Goal: Task Accomplishment & Management: Use online tool/utility

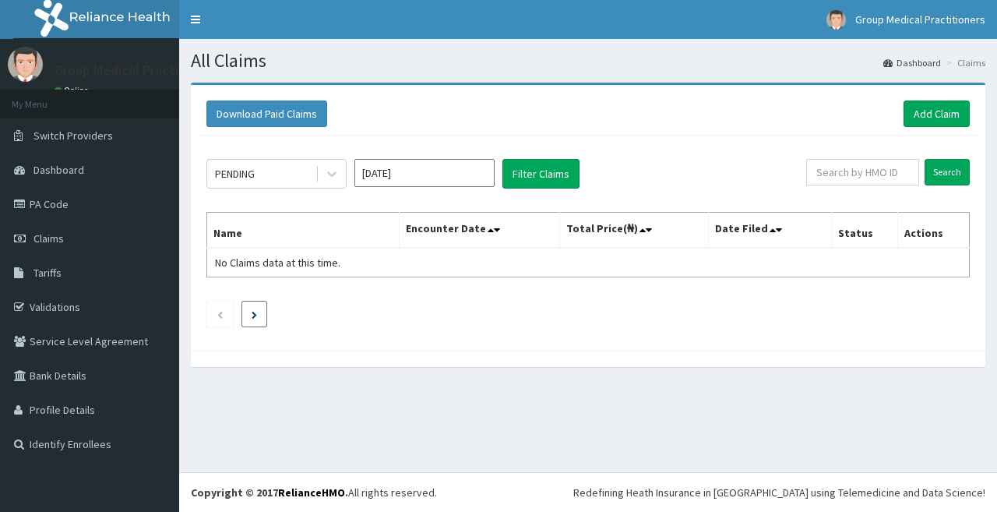
click at [252, 314] on li at bounding box center [254, 314] width 26 height 26
click at [223, 319] on icon "Previous page" at bounding box center [219, 314] width 7 height 9
click at [304, 180] on div "PENDING" at bounding box center [261, 173] width 108 height 25
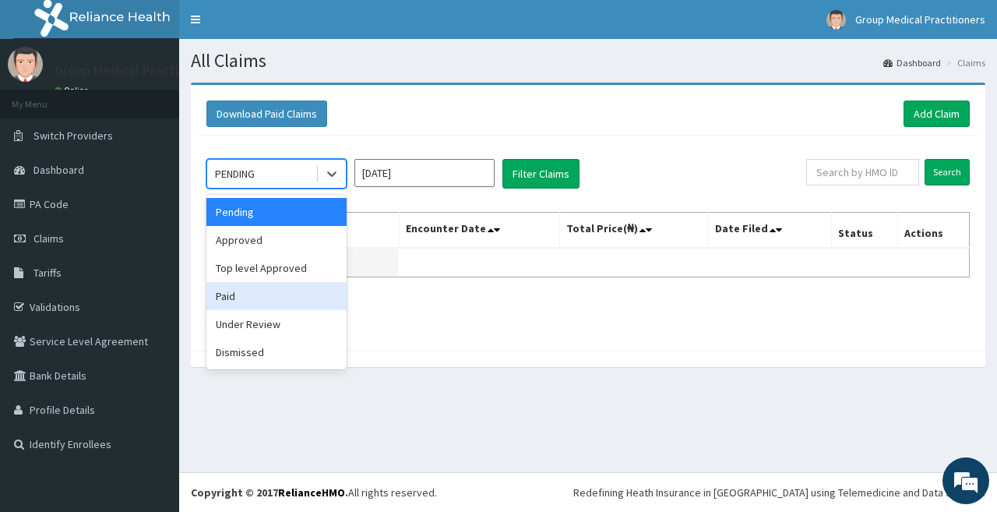
drag, startPoint x: 265, startPoint y: 287, endPoint x: 291, endPoint y: 275, distance: 29.3
click at [267, 288] on div "Paid" at bounding box center [276, 296] width 140 height 28
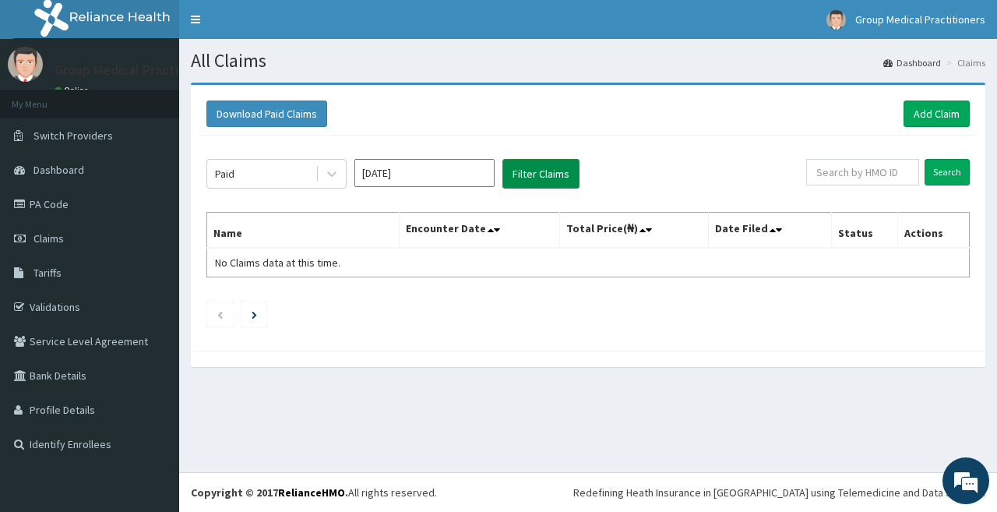
click at [546, 174] on button "Filter Claims" at bounding box center [540, 174] width 77 height 30
click at [542, 175] on button "Filter Claims" at bounding box center [540, 174] width 77 height 30
click at [559, 167] on button "Filter Claims" at bounding box center [540, 174] width 77 height 30
click at [329, 181] on div at bounding box center [332, 174] width 28 height 28
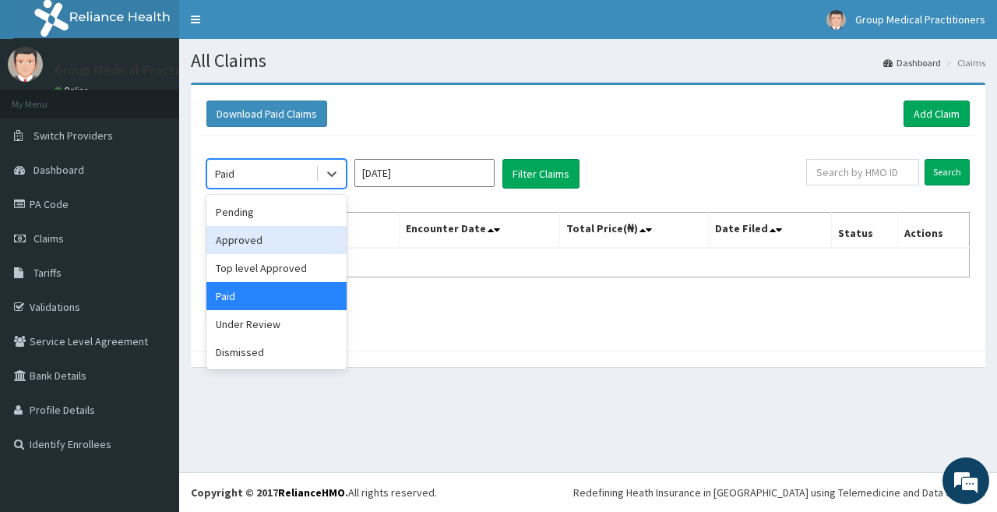
click at [252, 250] on div "Approved" at bounding box center [276, 240] width 140 height 28
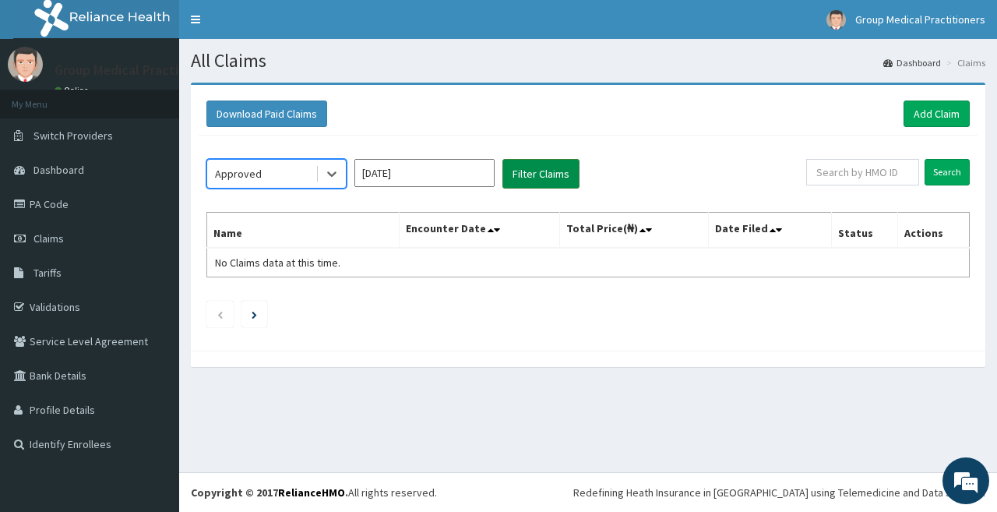
click at [565, 162] on button "Filter Claims" at bounding box center [540, 174] width 77 height 30
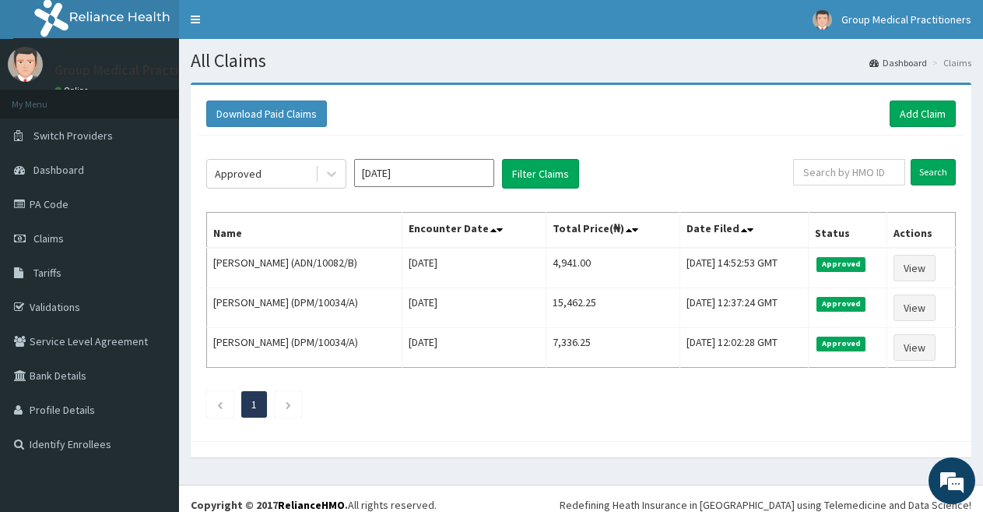
click at [441, 177] on input "[DATE]" at bounding box center [424, 173] width 140 height 28
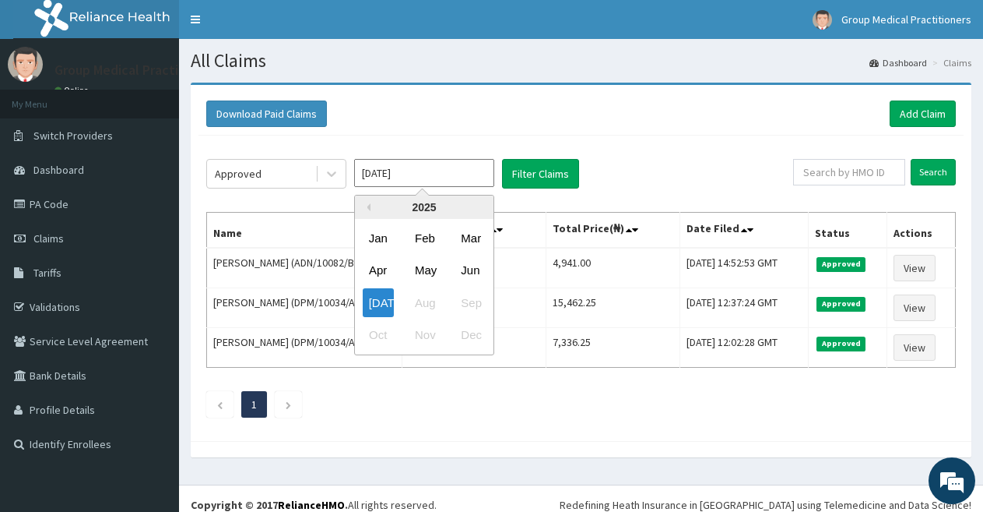
click at [423, 298] on div "Jul Aug Sep" at bounding box center [424, 303] width 139 height 32
click at [385, 303] on div "[DATE]" at bounding box center [378, 302] width 31 height 29
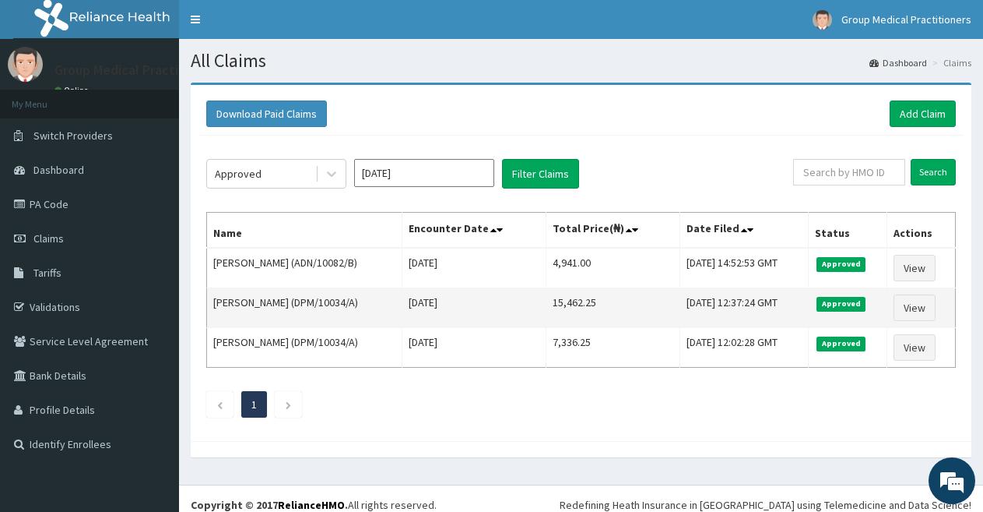
scroll to position [12, 0]
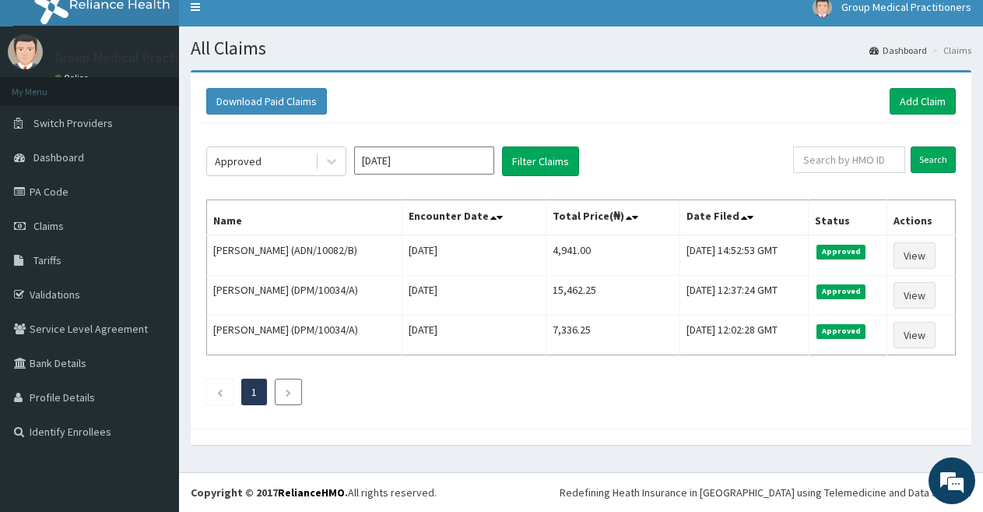
click at [295, 392] on li at bounding box center [288, 391] width 27 height 26
click at [225, 391] on li at bounding box center [219, 391] width 27 height 26
click at [540, 158] on button "Filter Claims" at bounding box center [540, 161] width 77 height 30
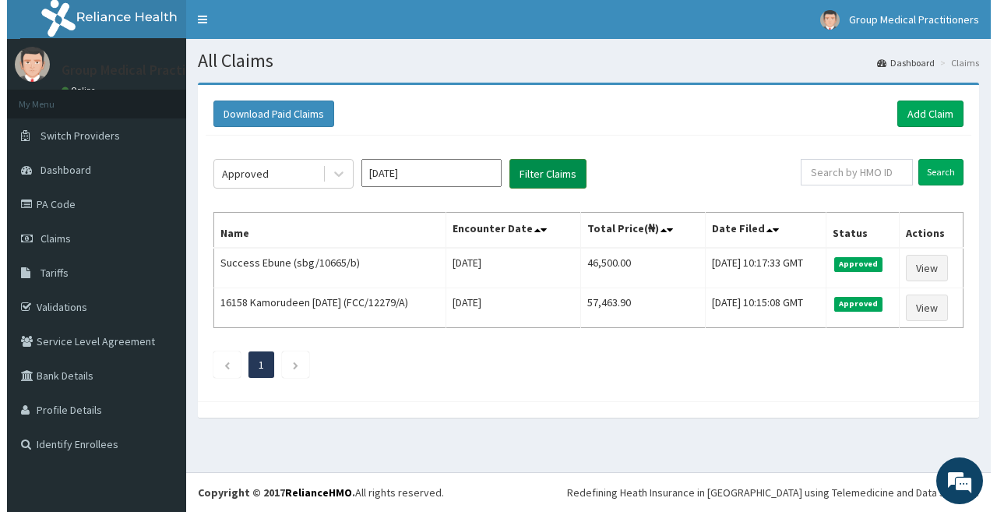
scroll to position [0, 0]
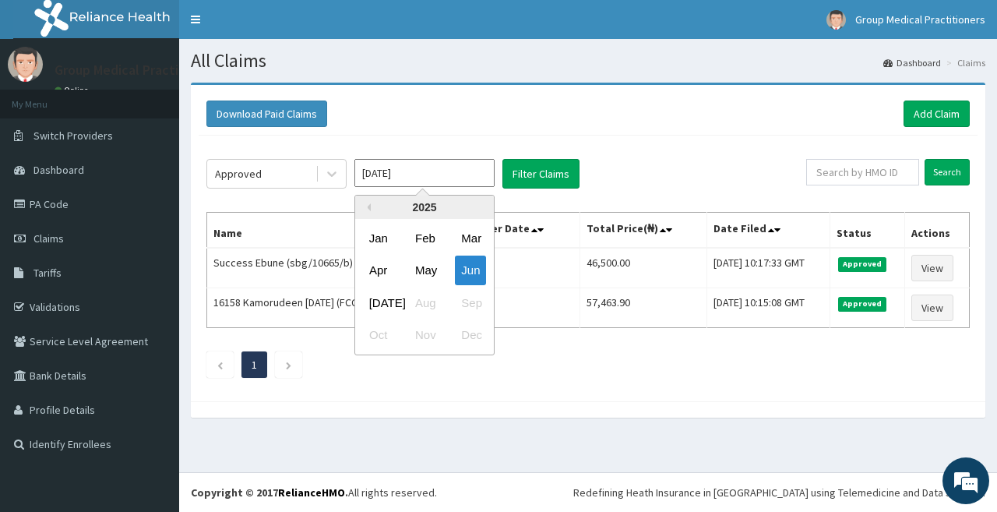
click at [369, 179] on input "Jun 2025" at bounding box center [424, 173] width 140 height 28
click at [372, 306] on div "Jul" at bounding box center [378, 302] width 31 height 29
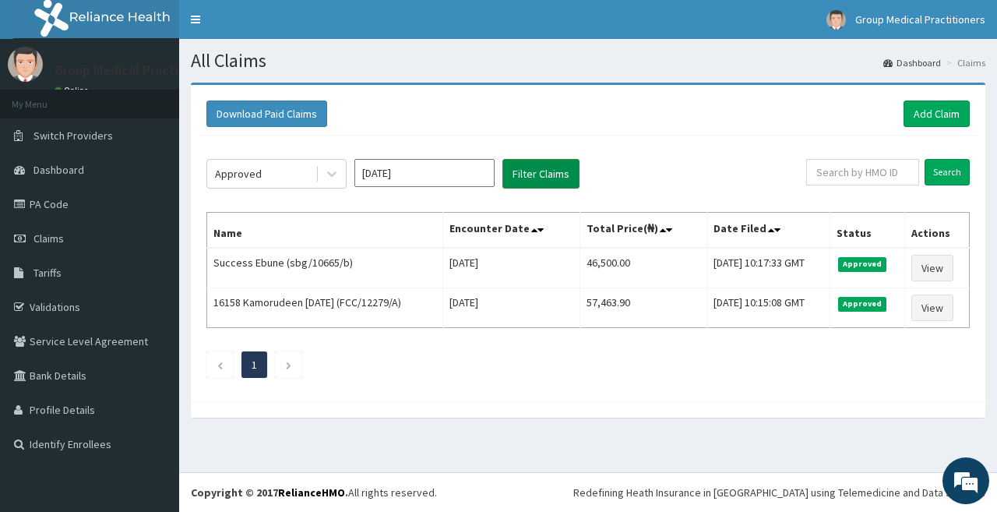
click at [563, 167] on button "Filter Claims" at bounding box center [540, 174] width 77 height 30
click at [467, 185] on input "Jun 2025" at bounding box center [424, 173] width 140 height 28
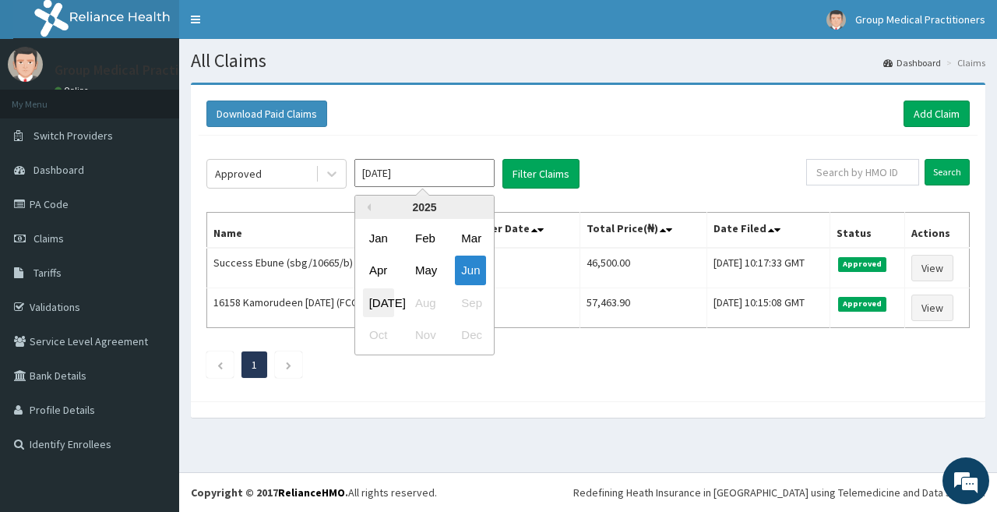
click at [364, 302] on div "Jul" at bounding box center [378, 302] width 31 height 29
click at [410, 168] on input "Jun 2025" at bounding box center [424, 173] width 140 height 28
click at [392, 303] on div "Jul" at bounding box center [378, 302] width 31 height 29
click at [431, 178] on input "Jun 2025" at bounding box center [424, 173] width 140 height 28
click at [424, 273] on div "May" at bounding box center [424, 270] width 31 height 29
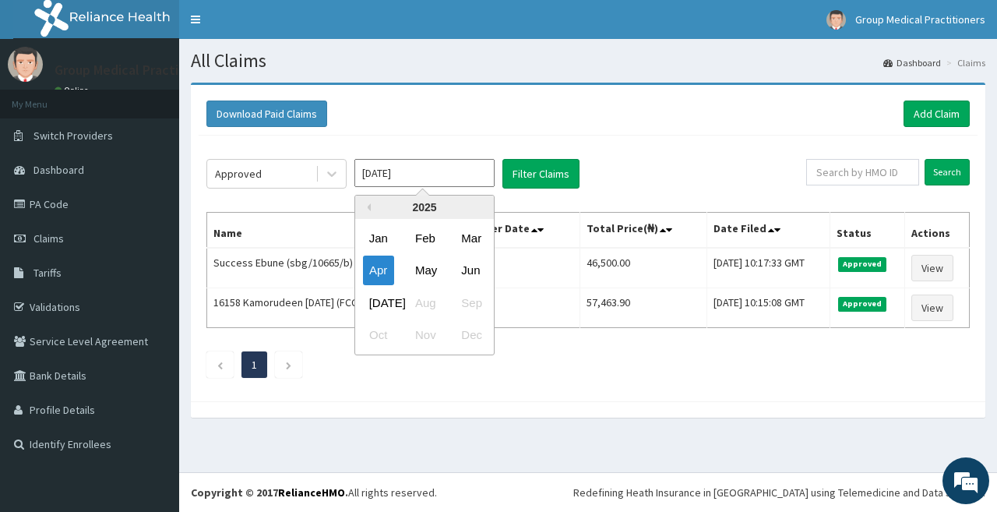
click at [435, 167] on input "Apr 2025" at bounding box center [424, 173] width 140 height 28
click at [370, 305] on div "Jul" at bounding box center [378, 302] width 31 height 29
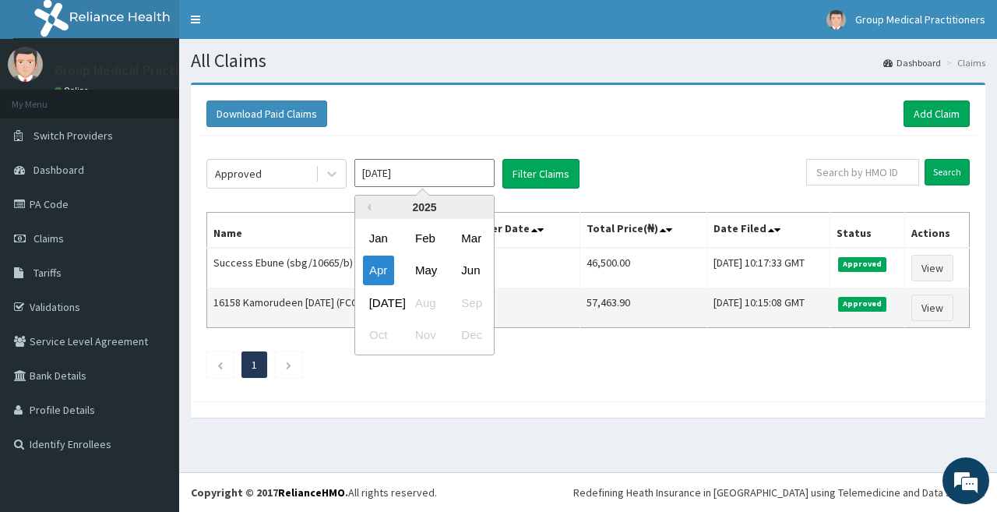
type input "Jun 2025"
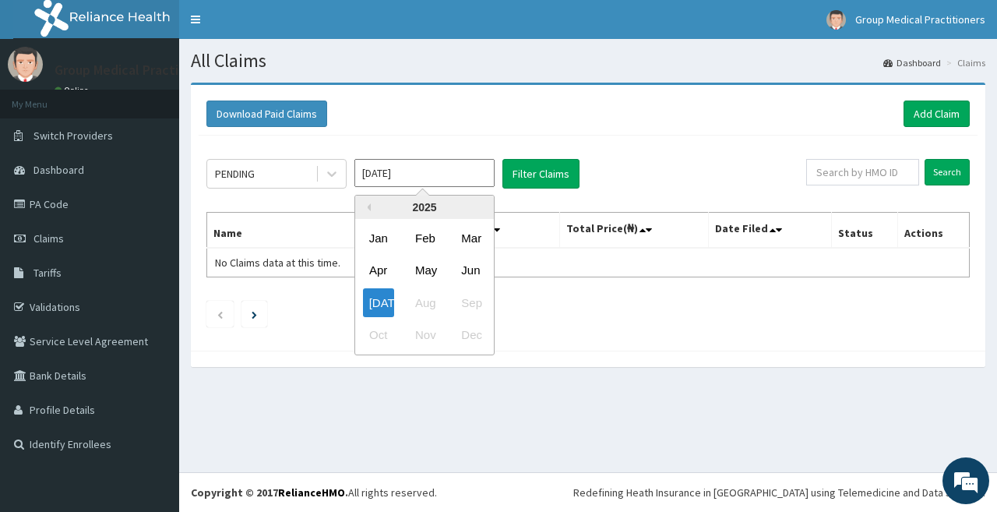
click at [437, 176] on input "Jul 2025" at bounding box center [424, 173] width 140 height 28
click at [263, 177] on div "PENDING" at bounding box center [261, 173] width 108 height 25
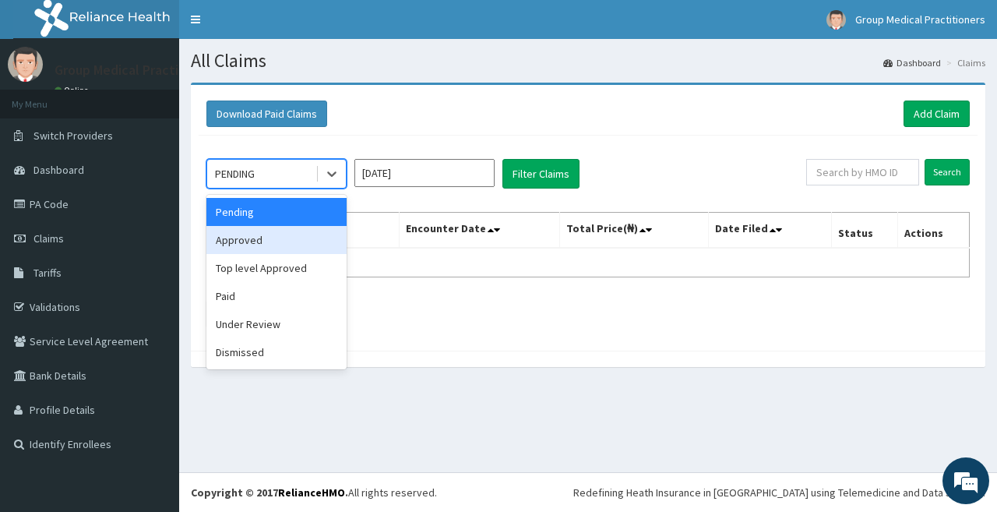
click at [269, 233] on div "Approved" at bounding box center [276, 240] width 140 height 28
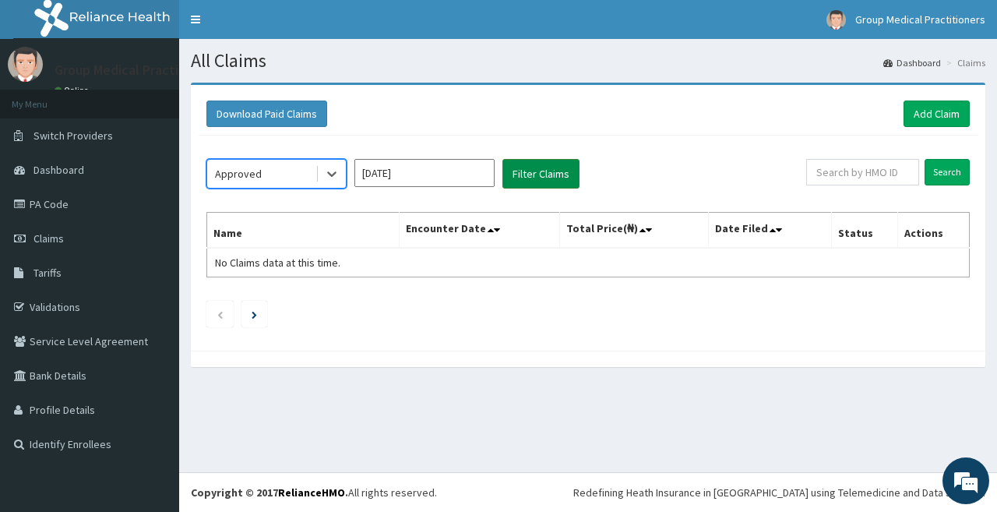
click at [512, 175] on button "Filter Claims" at bounding box center [540, 174] width 77 height 30
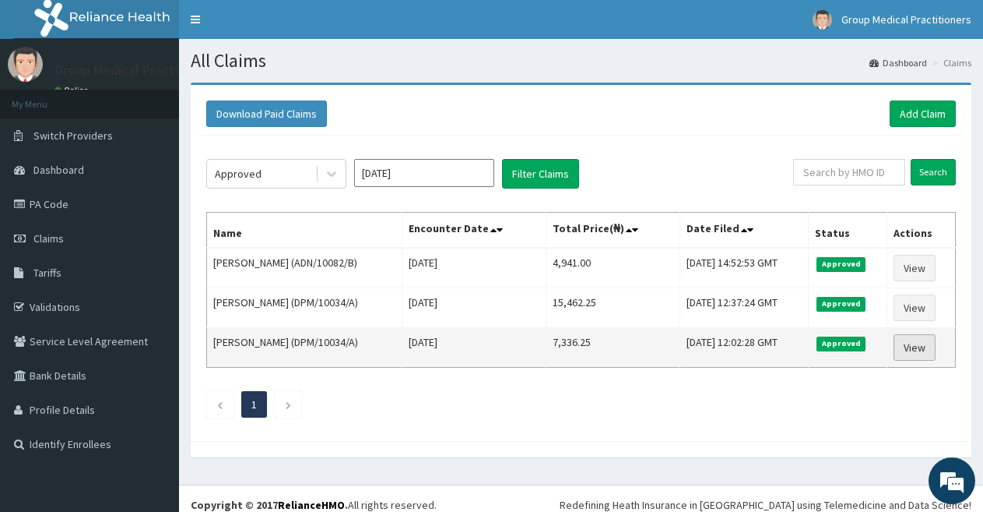
click at [919, 359] on link "View" at bounding box center [915, 347] width 42 height 26
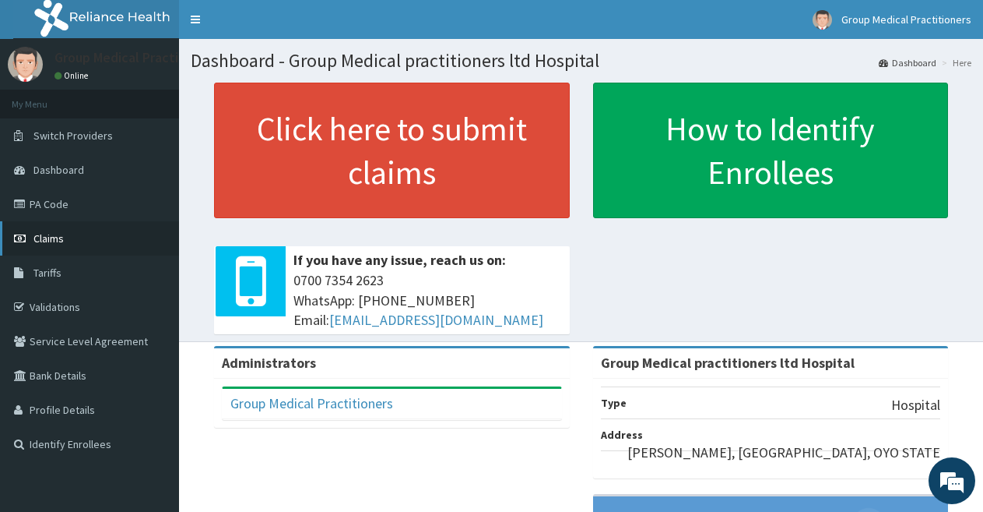
click at [43, 239] on span "Claims" at bounding box center [48, 238] width 30 height 14
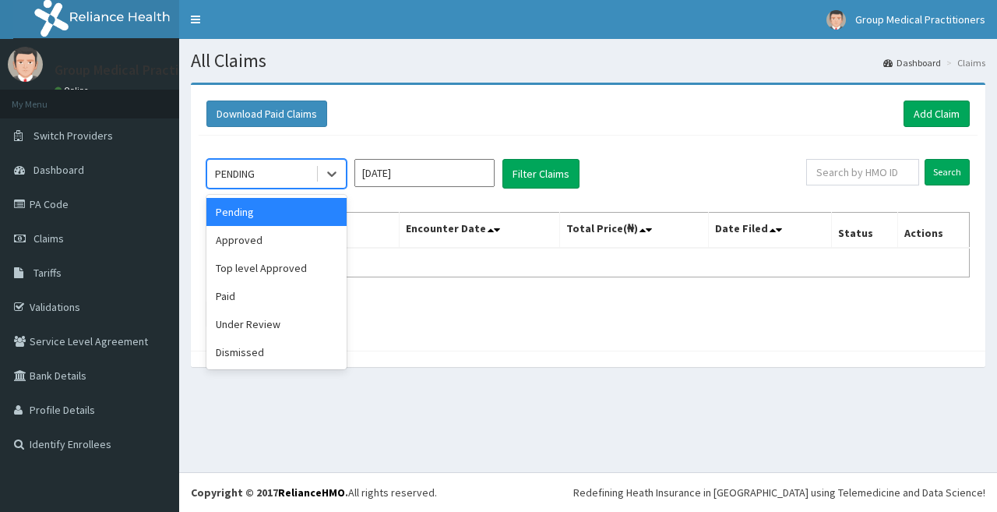
click at [299, 239] on div "Approved" at bounding box center [276, 240] width 140 height 28
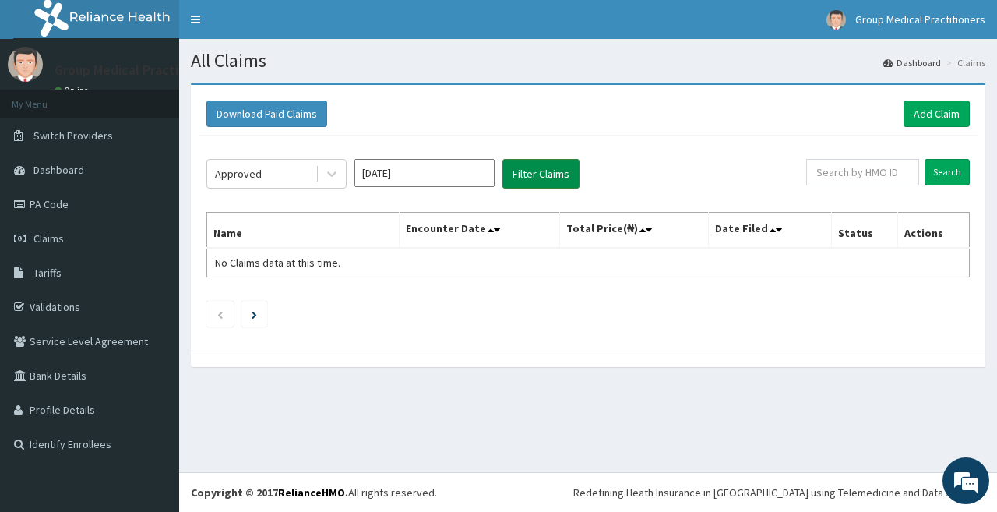
click at [537, 171] on button "Filter Claims" at bounding box center [540, 174] width 77 height 30
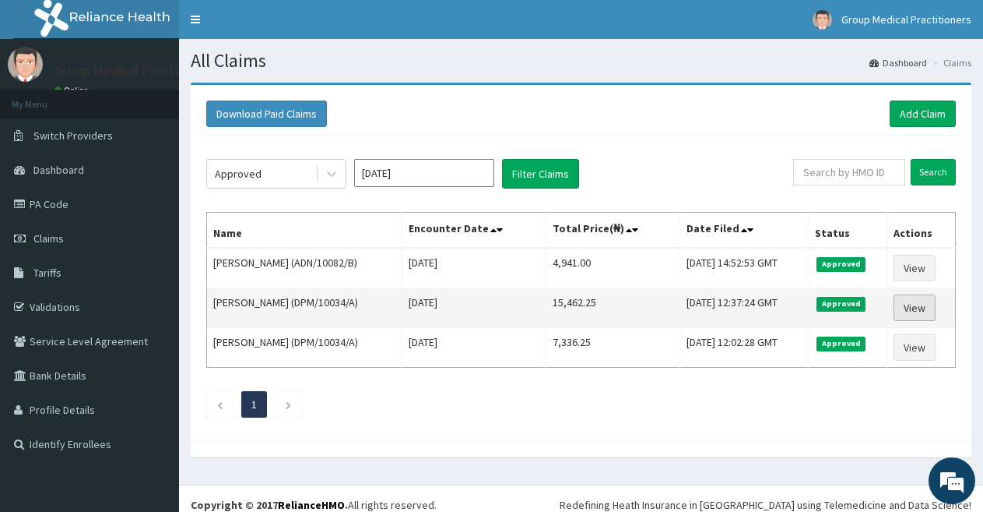
click at [924, 309] on link "View" at bounding box center [915, 307] width 42 height 26
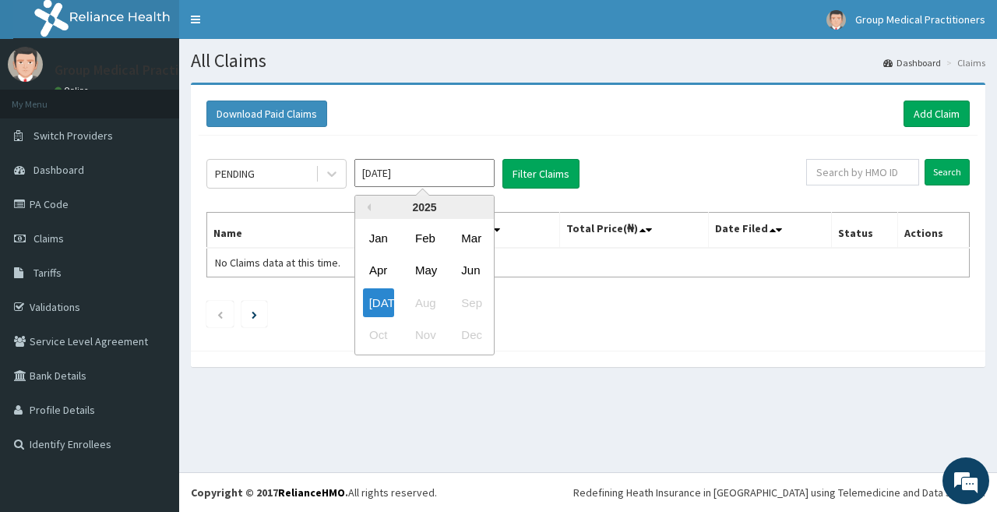
click at [421, 262] on div "May" at bounding box center [424, 270] width 31 height 29
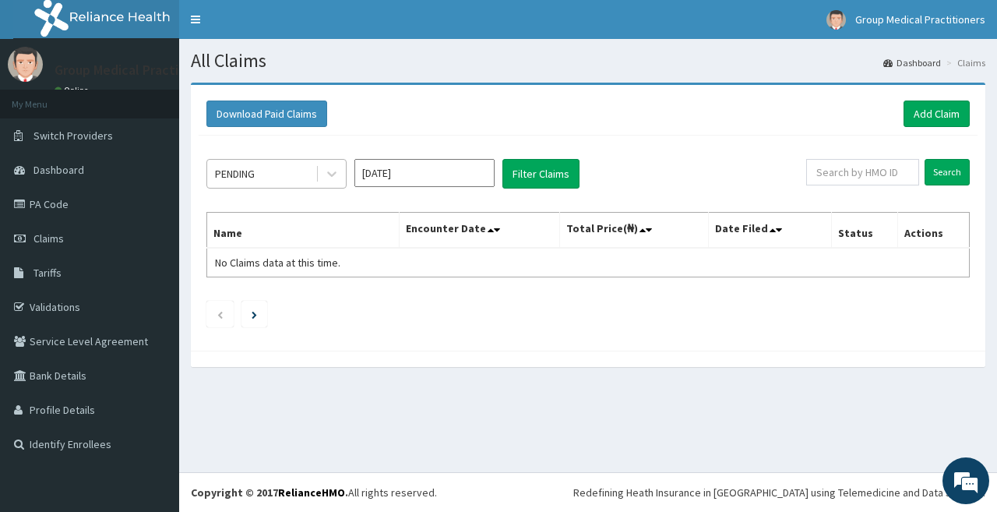
click at [260, 177] on div "PENDING" at bounding box center [261, 173] width 108 height 25
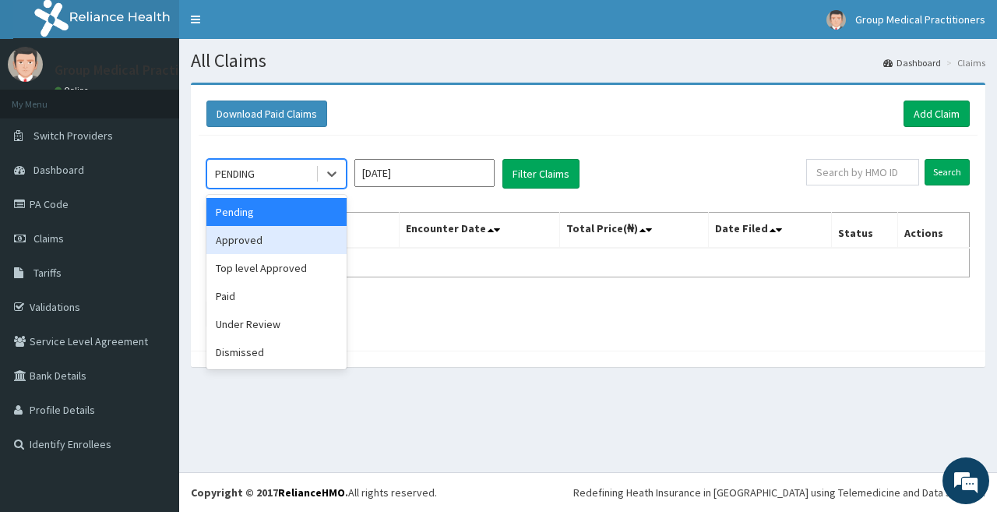
click at [253, 245] on div "Approved" at bounding box center [276, 240] width 140 height 28
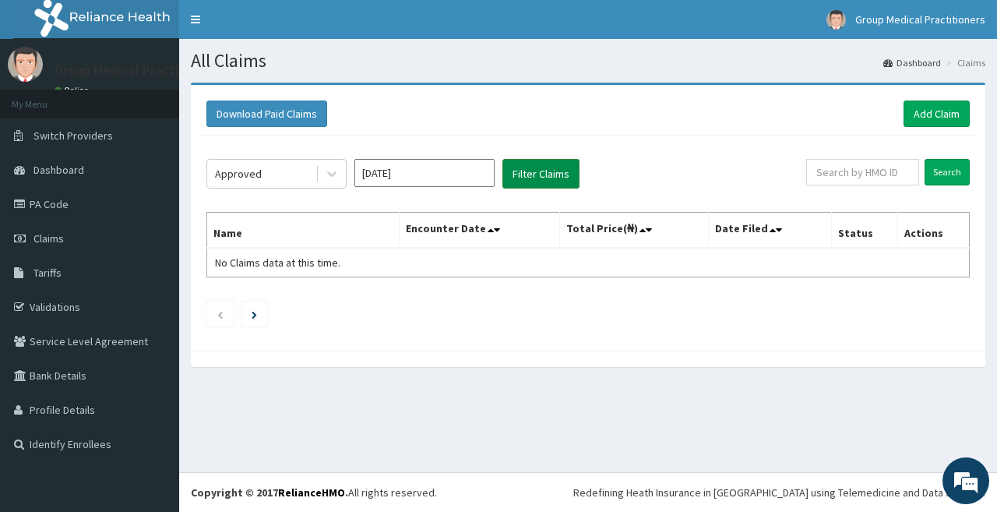
click at [521, 183] on button "Filter Claims" at bounding box center [540, 174] width 77 height 30
drag, startPoint x: 541, startPoint y: 171, endPoint x: 536, endPoint y: 181, distance: 10.8
click at [540, 181] on button "Filter Claims" at bounding box center [540, 174] width 77 height 30
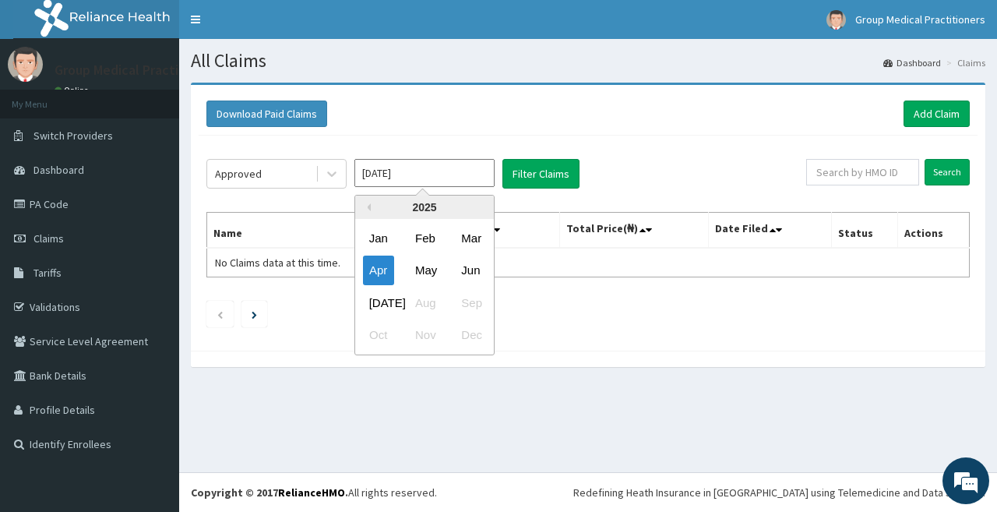
click at [393, 174] on input "Apr 2025" at bounding box center [424, 173] width 140 height 28
click at [426, 273] on div "May" at bounding box center [424, 270] width 31 height 29
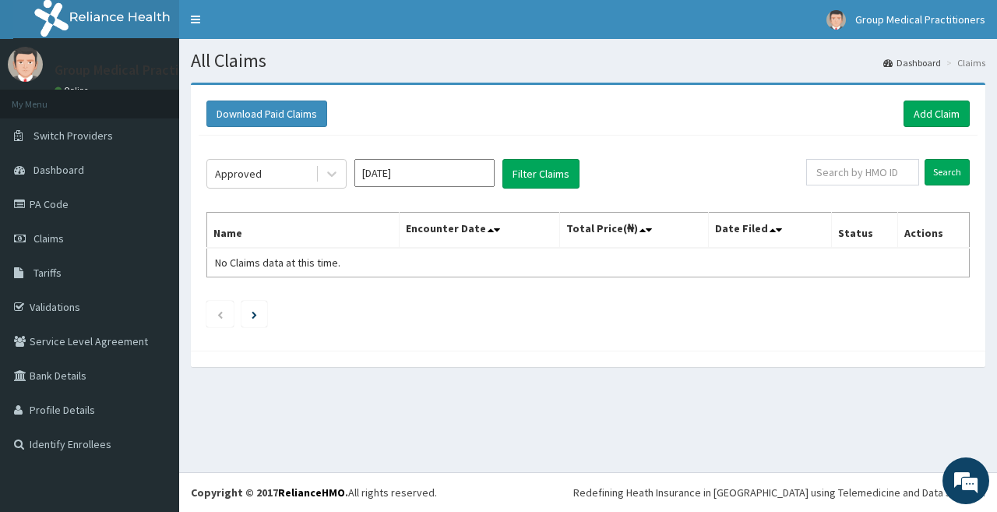
click at [533, 193] on div "Approved Apr 2025 Filter Claims Search Name Encounter Date Total Price(₦) Date …" at bounding box center [588, 238] width 779 height 207
click at [543, 186] on button "Filter Claims" at bounding box center [540, 174] width 77 height 30
click at [562, 178] on button "Filter Claims" at bounding box center [540, 174] width 77 height 30
click at [448, 188] on div "Apr 2025" at bounding box center [424, 174] width 140 height 30
click at [461, 160] on input "Apr 2025" at bounding box center [424, 173] width 140 height 28
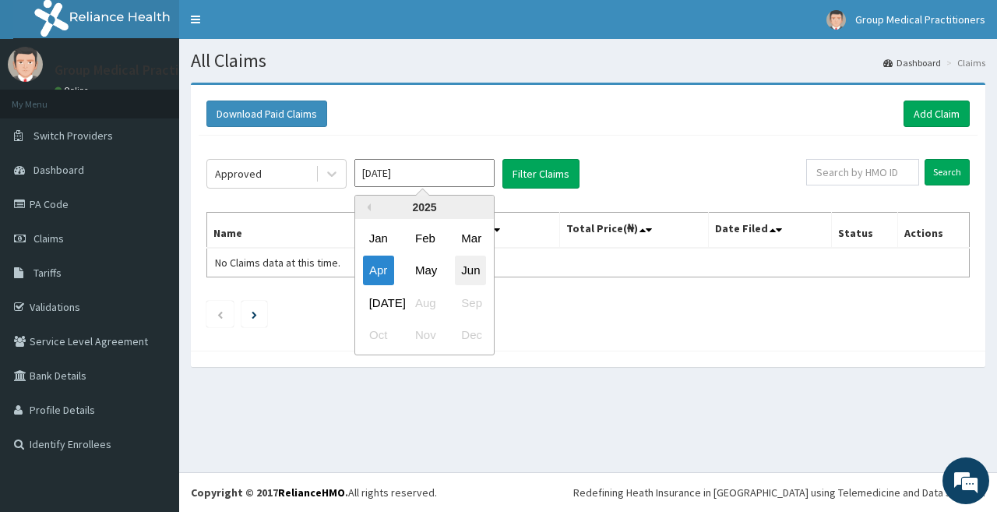
click at [462, 258] on div "Jun" at bounding box center [470, 270] width 31 height 29
type input "May 2025"
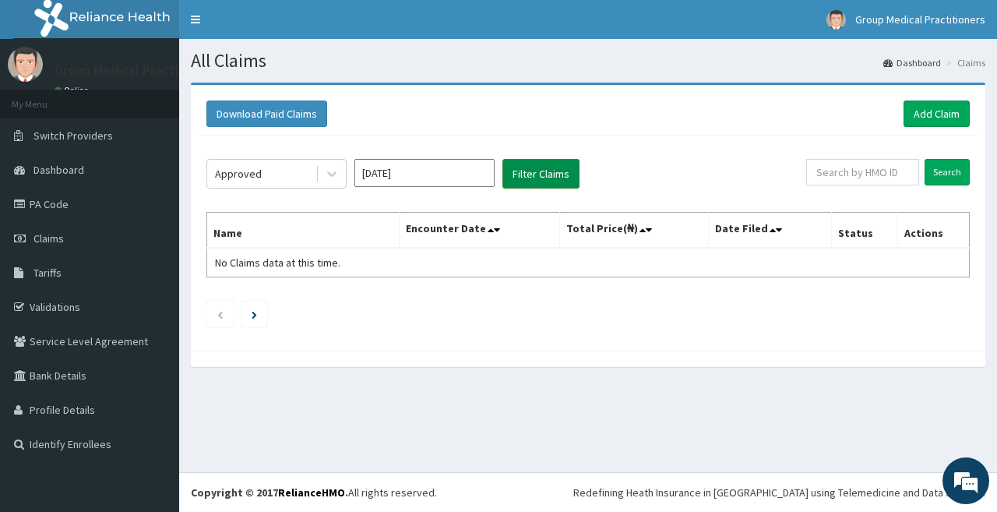
click at [516, 167] on button "Filter Claims" at bounding box center [540, 174] width 77 height 30
